Goal: Task Accomplishment & Management: Manage account settings

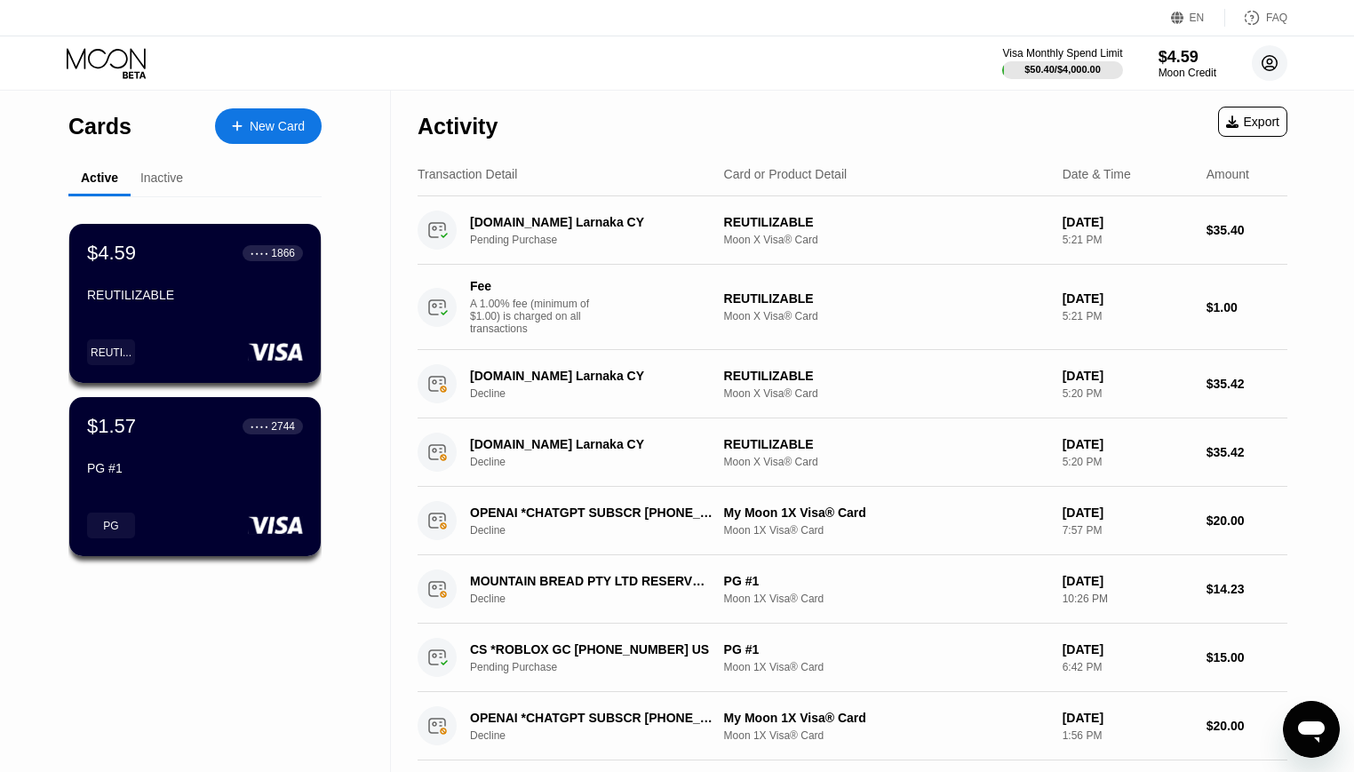
click at [1267, 74] on circle at bounding box center [1270, 63] width 36 height 36
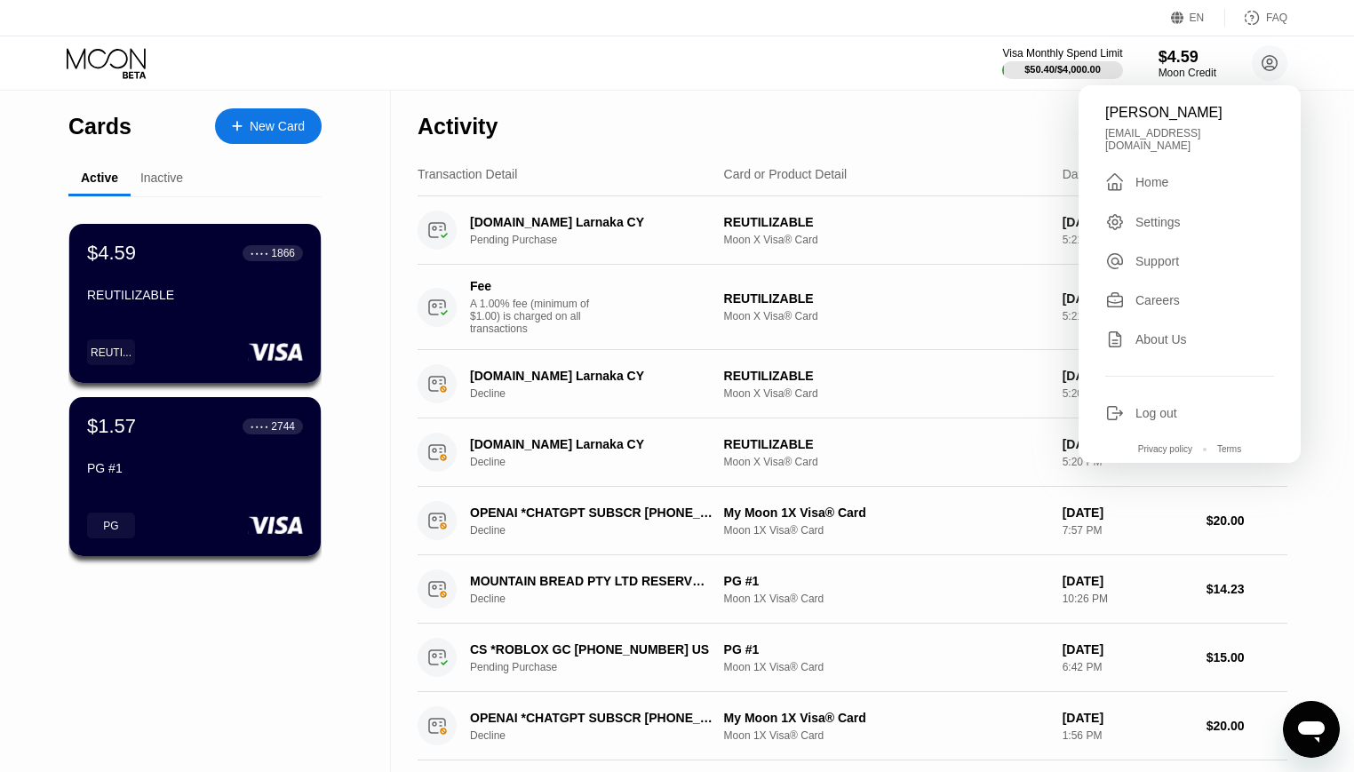
click at [1116, 409] on icon at bounding box center [1115, 413] width 20 height 20
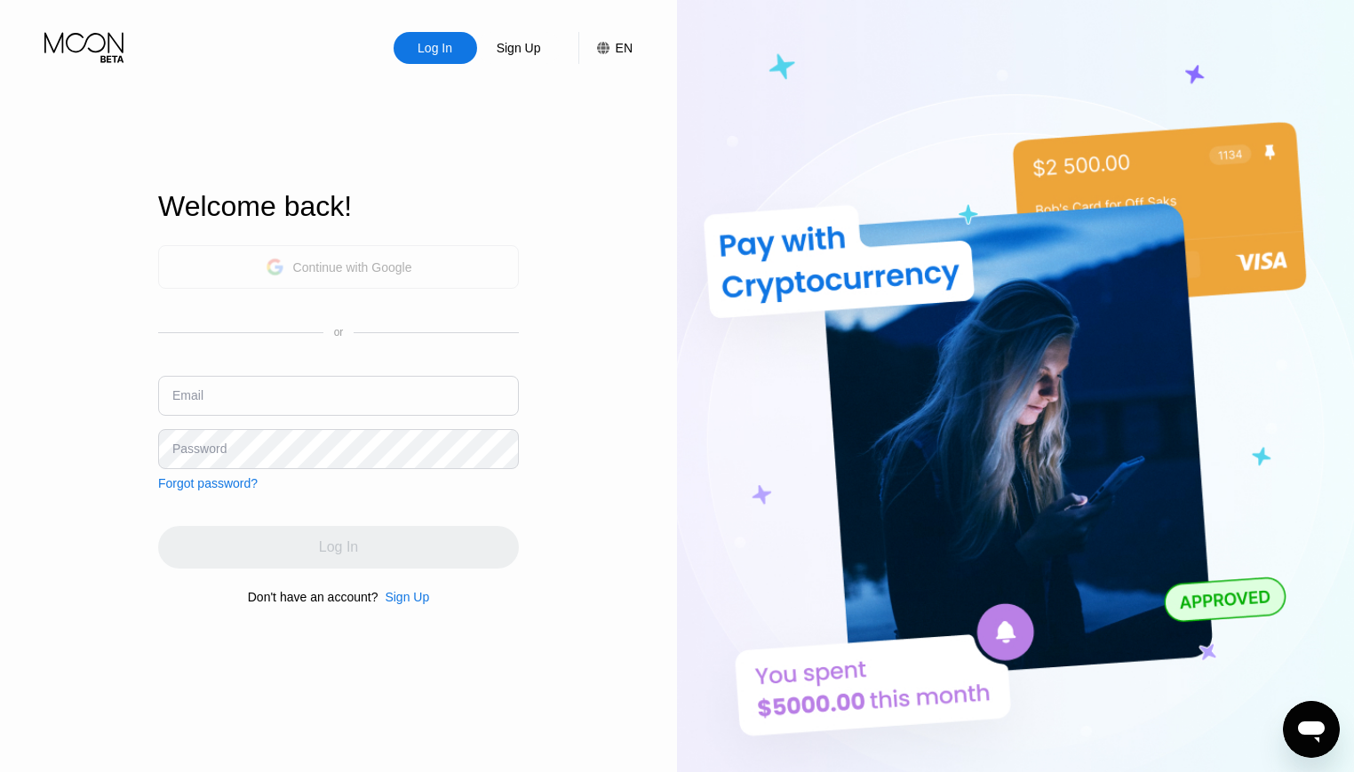
click at [330, 265] on div "Continue with Google" at bounding box center [352, 267] width 119 height 14
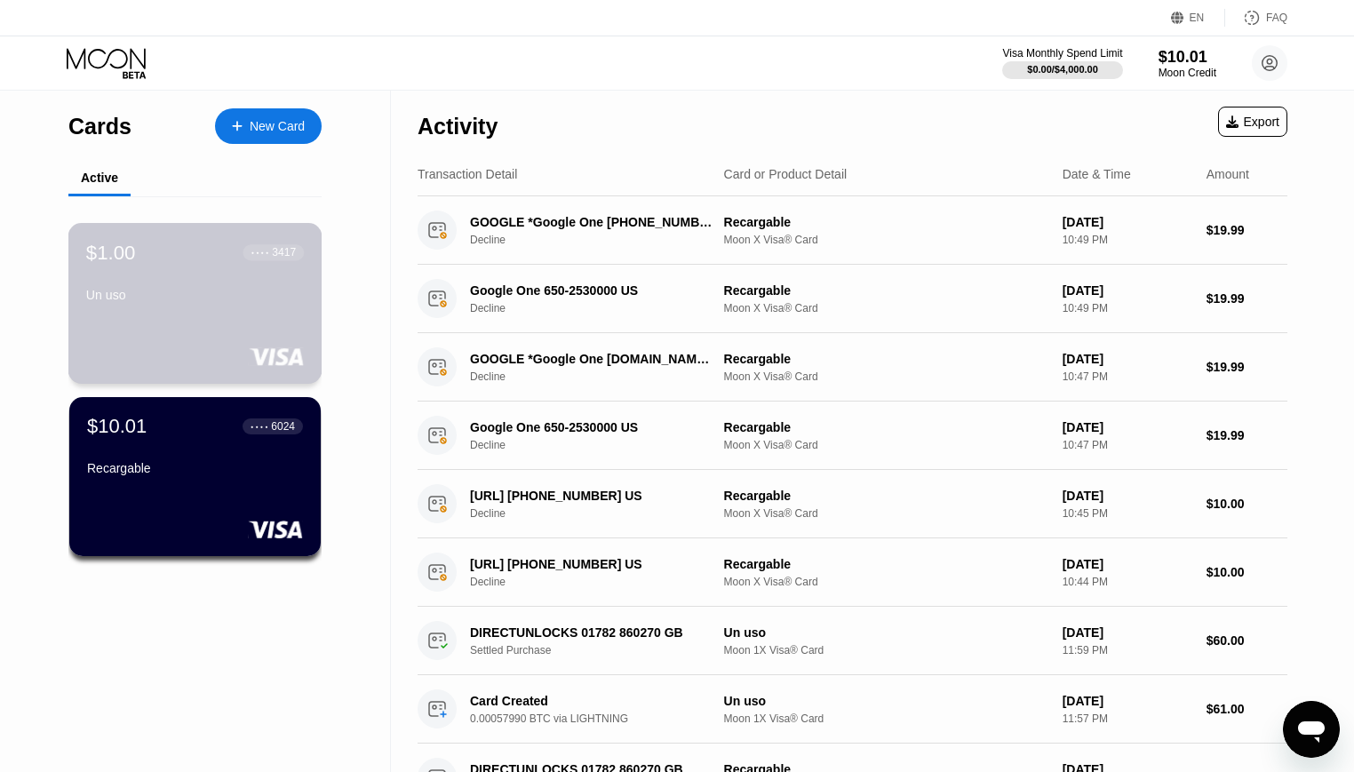
click at [152, 327] on div "$1.00 ● ● ● ● 3417 Un uso" at bounding box center [195, 303] width 254 height 161
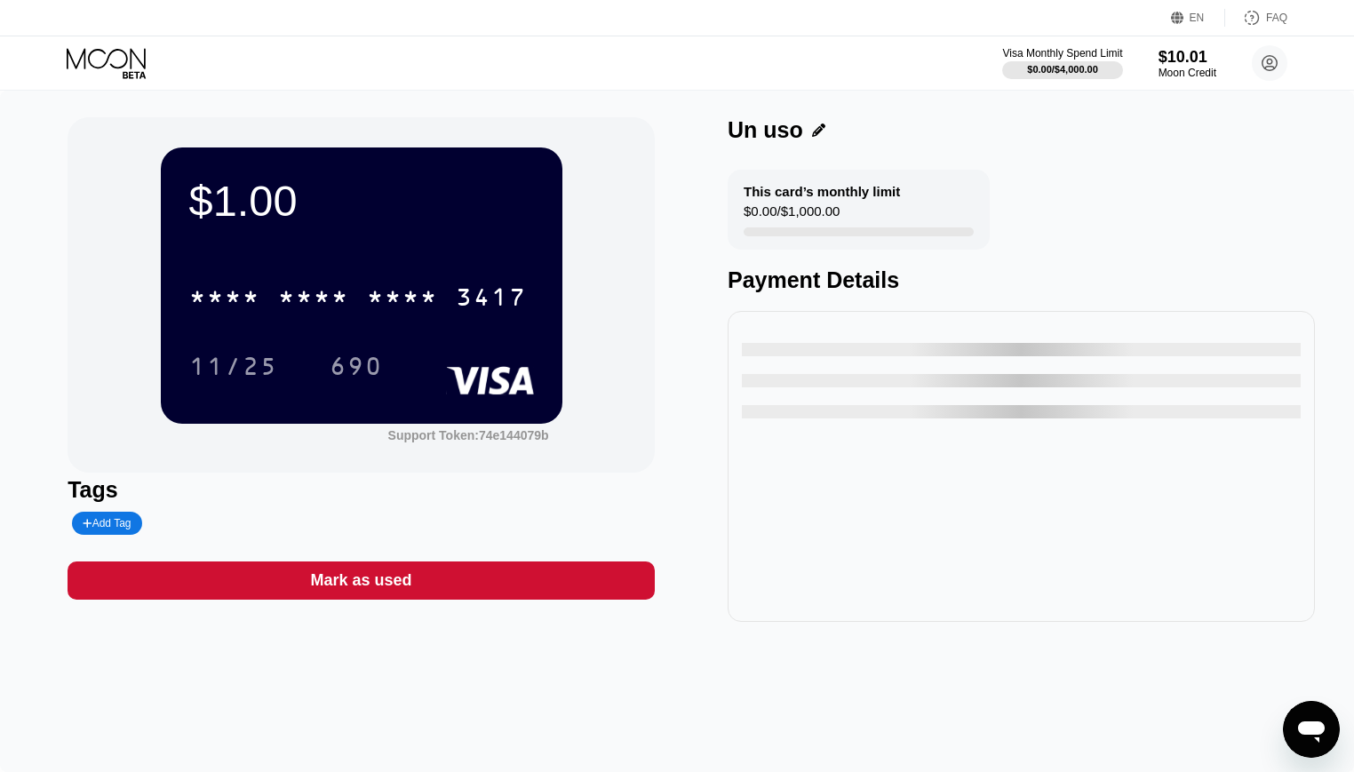
drag, startPoint x: 605, startPoint y: 111, endPoint x: 574, endPoint y: 97, distance: 34.2
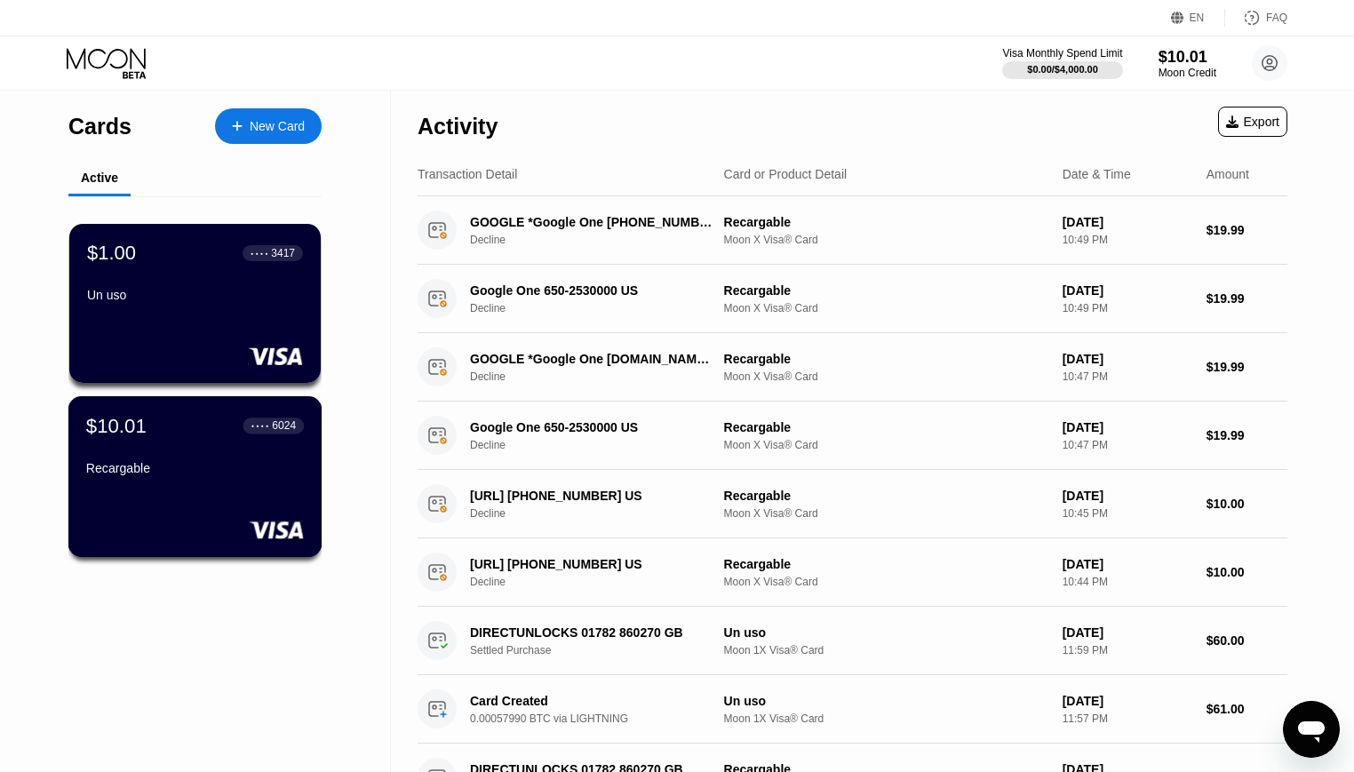
click at [215, 479] on div "Recargable" at bounding box center [195, 471] width 218 height 21
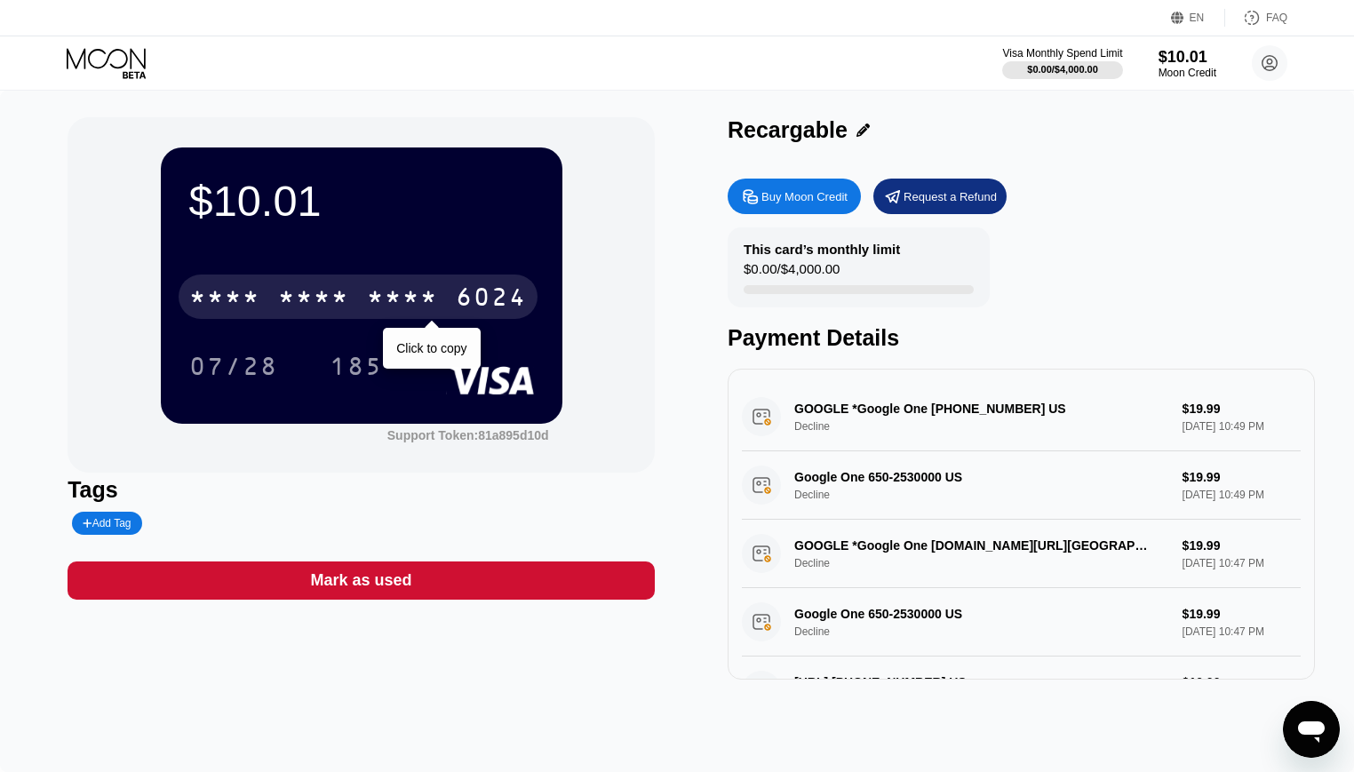
click at [309, 308] on div "* * * *" at bounding box center [313, 299] width 71 height 28
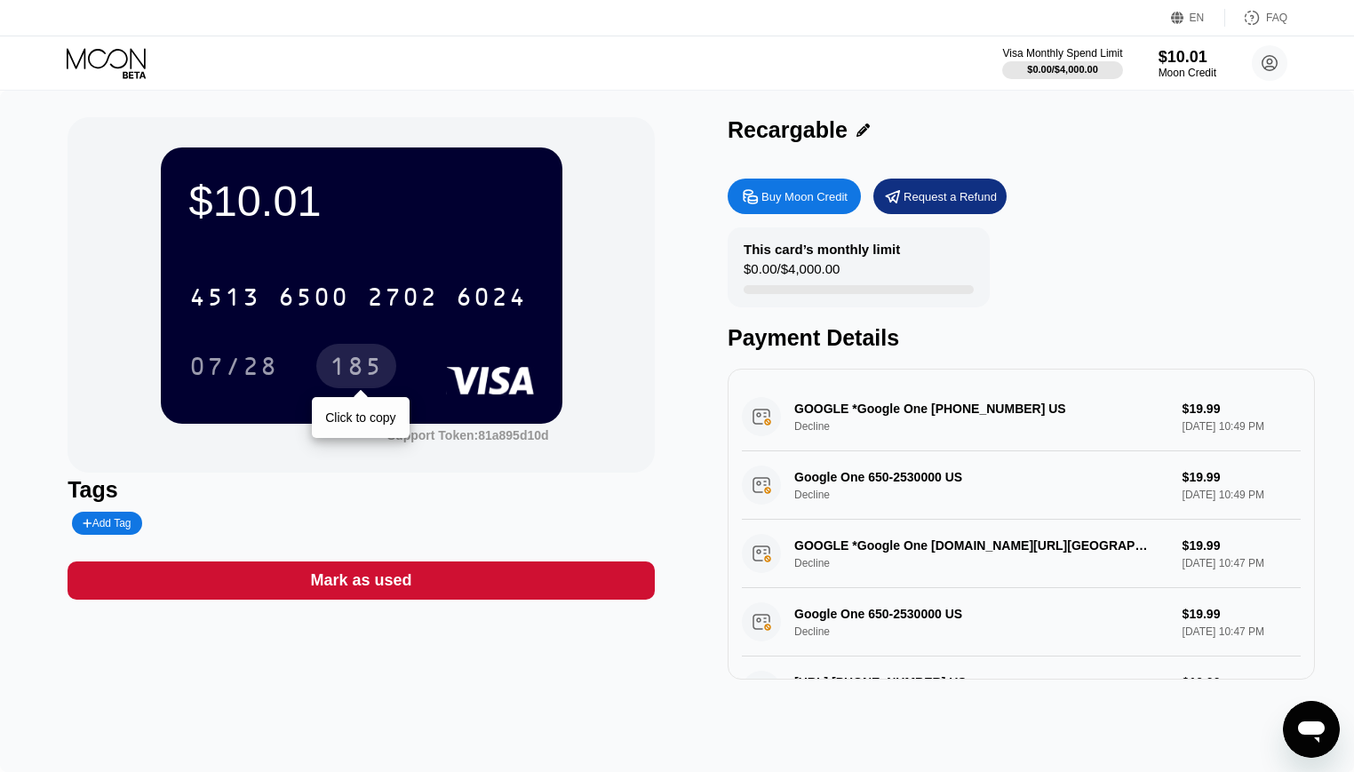
click at [369, 368] on div "185" at bounding box center [356, 368] width 53 height 28
